Goal: Task Accomplishment & Management: Use online tool/utility

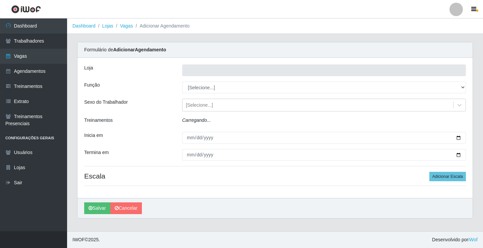
type input "Rede Econômico - Prata"
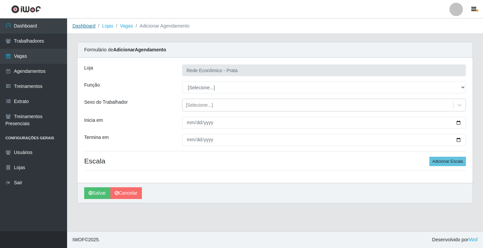
click at [89, 26] on link "Dashboard" at bounding box center [83, 25] width 23 height 5
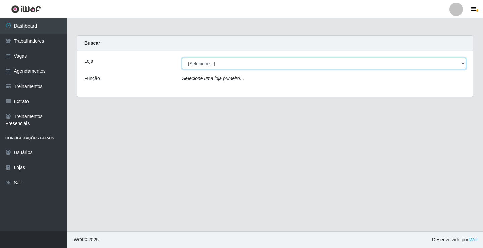
click at [462, 61] on select "[Selecione...] Rede Econômico - Prata" at bounding box center [324, 64] width 284 height 12
select select "192"
click at [182, 58] on select "[Selecione...] Rede Econômico - Prata" at bounding box center [324, 64] width 284 height 12
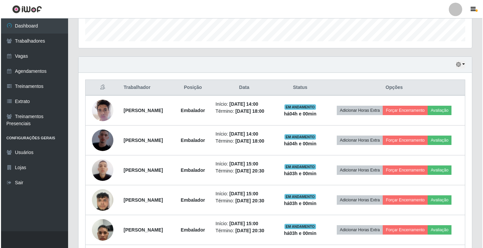
scroll to position [201, 0]
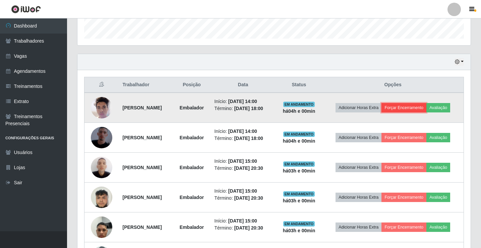
click at [409, 110] on button "Forçar Encerramento" at bounding box center [404, 107] width 45 height 9
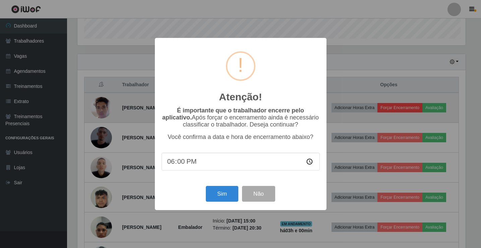
scroll to position [139, 390]
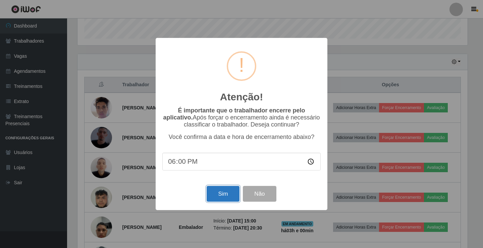
click at [222, 197] on button "Sim" at bounding box center [223, 194] width 33 height 16
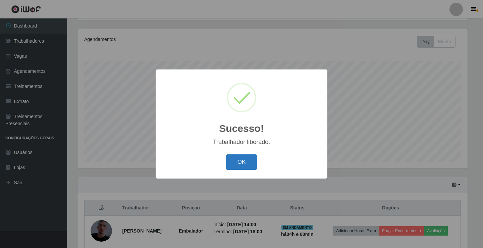
click at [237, 163] on button "OK" at bounding box center [241, 162] width 31 height 16
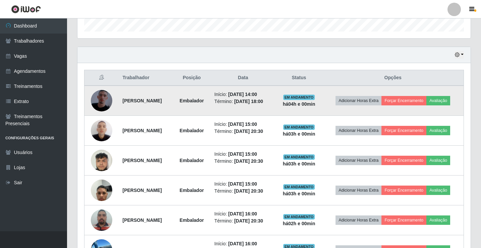
scroll to position [246, 0]
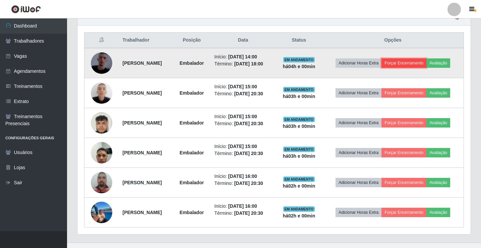
click at [416, 63] on button "Forçar Encerramento" at bounding box center [404, 62] width 45 height 9
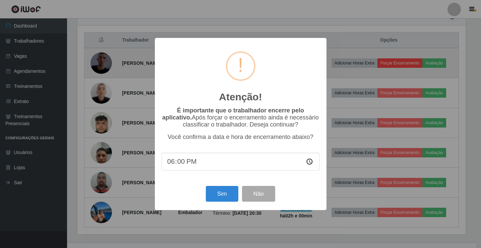
scroll to position [139, 390]
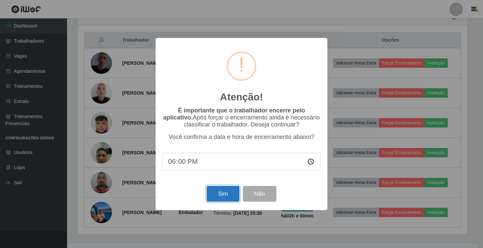
click at [229, 197] on button "Sim" at bounding box center [223, 194] width 33 height 16
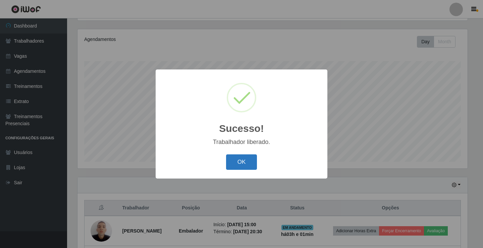
click at [237, 164] on button "OK" at bounding box center [241, 162] width 31 height 16
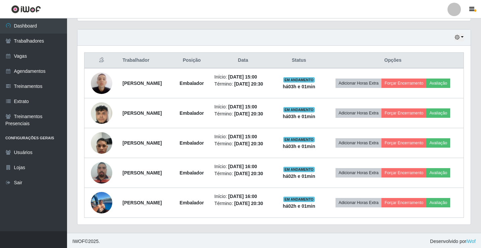
scroll to position [227, 0]
